Goal: Information Seeking & Learning: Learn about a topic

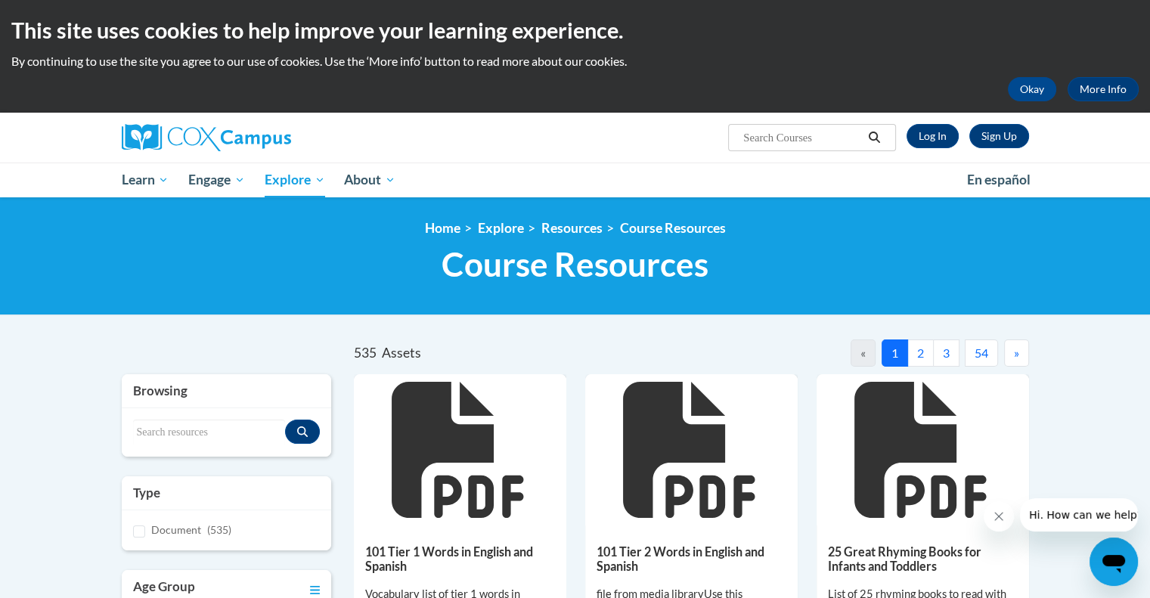
click at [796, 132] on input "Search..." at bounding box center [802, 138] width 121 height 18
type input "writing paper"
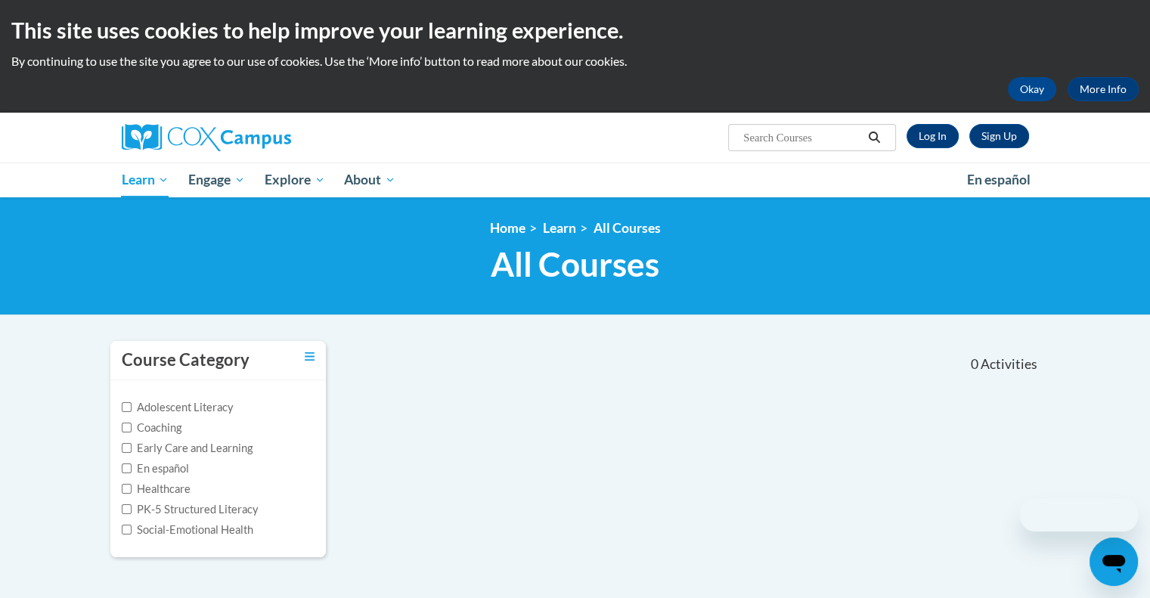
type input "writing paper"
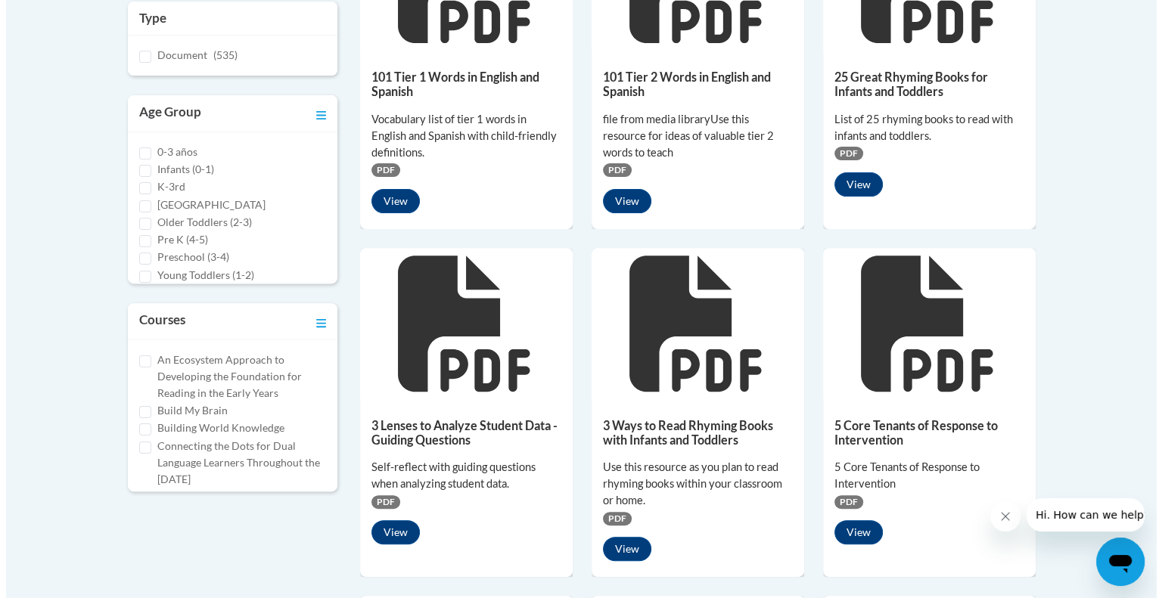
scroll to position [233, 0]
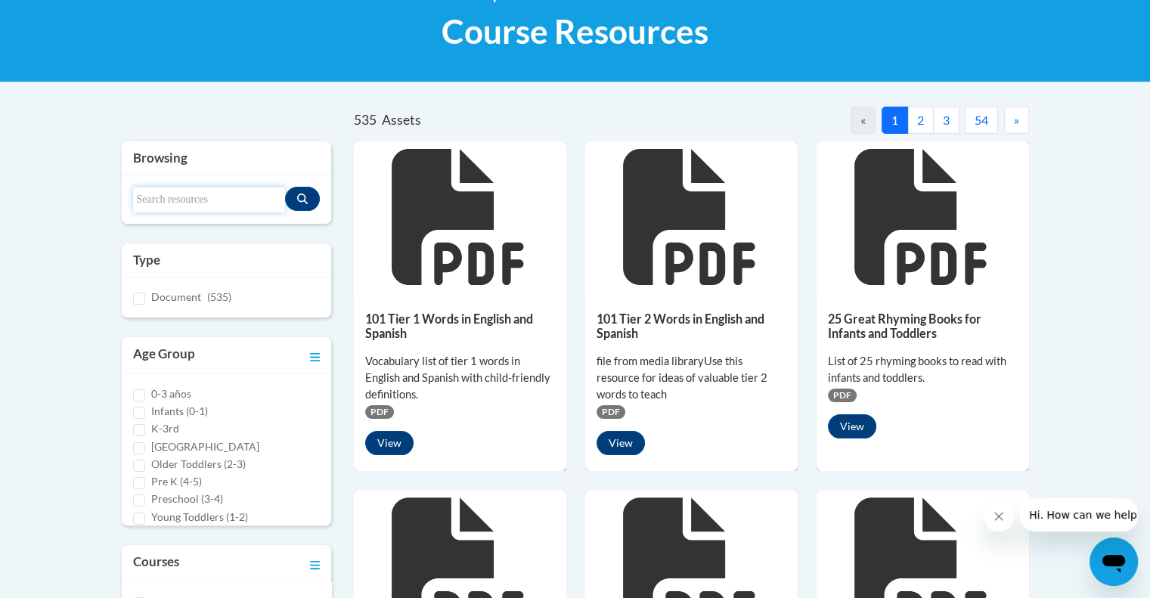
click at [208, 199] on input "Search resources" at bounding box center [209, 200] width 153 height 26
type input "writing paper"
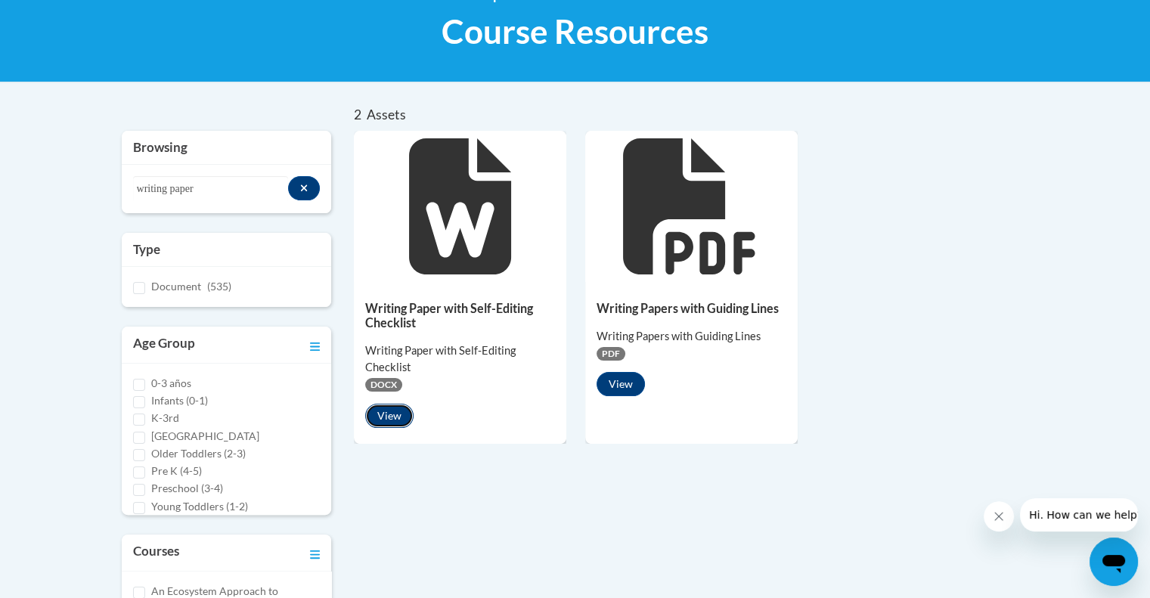
click at [404, 414] on button "View" at bounding box center [389, 416] width 48 height 24
click at [611, 377] on button "View" at bounding box center [621, 384] width 48 height 24
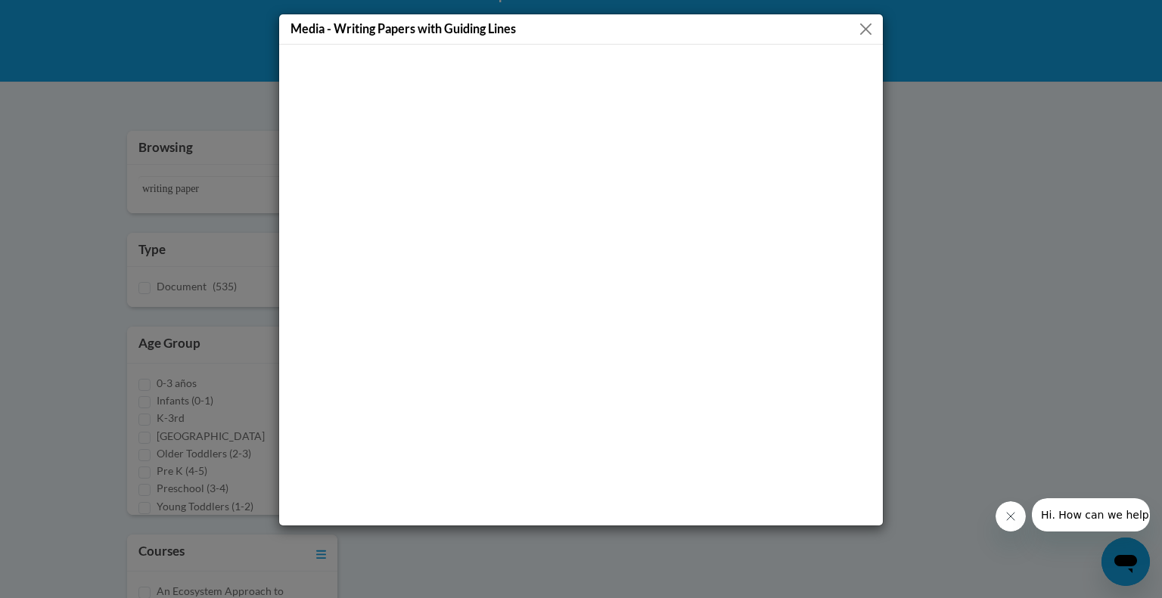
click at [863, 26] on button "Close" at bounding box center [865, 29] width 19 height 19
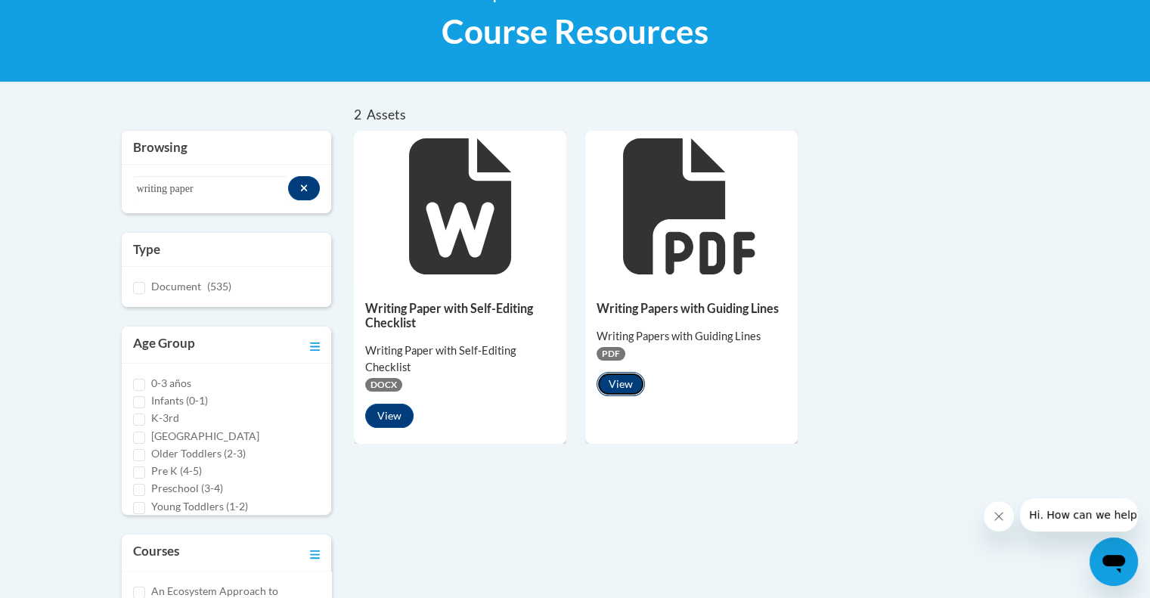
click at [622, 395] on button "View" at bounding box center [621, 384] width 48 height 24
